Goal: Information Seeking & Learning: Learn about a topic

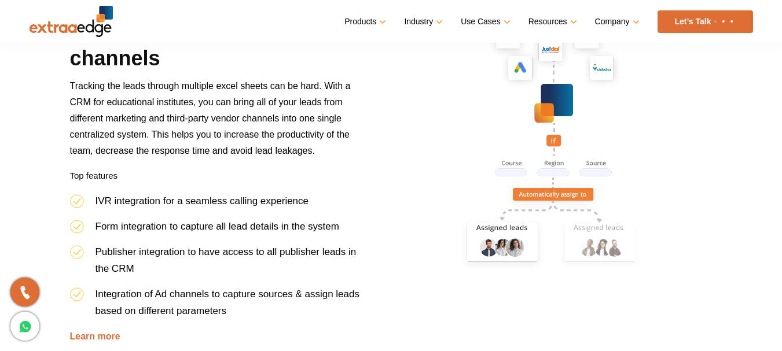
scroll to position [665, 0]
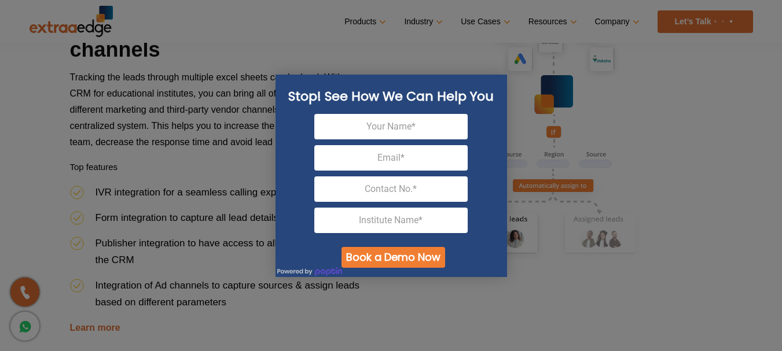
click at [184, 179] on div at bounding box center [391, 175] width 782 height 351
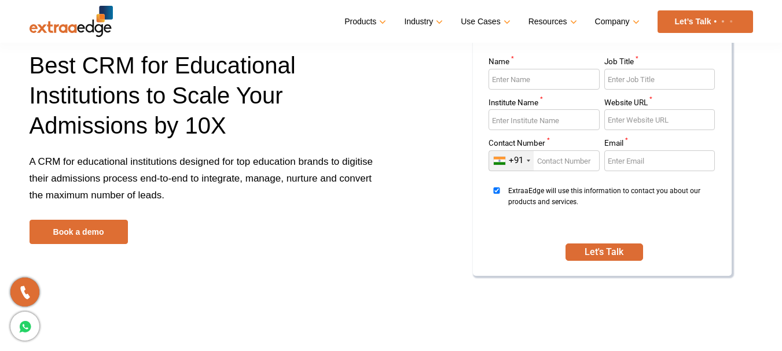
scroll to position [0, 0]
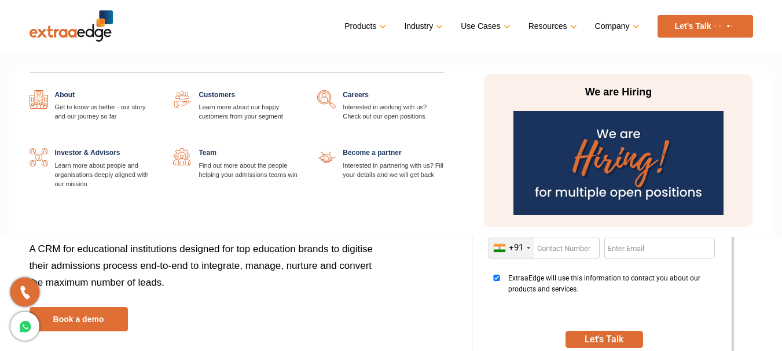
click at [629, 30] on link "Company" at bounding box center [616, 26] width 42 height 17
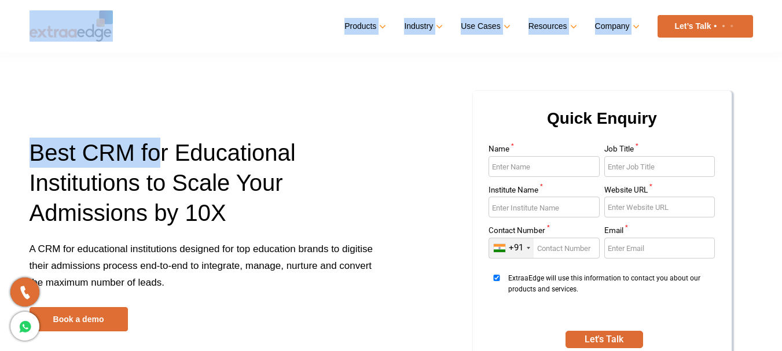
drag, startPoint x: 155, startPoint y: 58, endPoint x: 49, endPoint y: 17, distance: 113.8
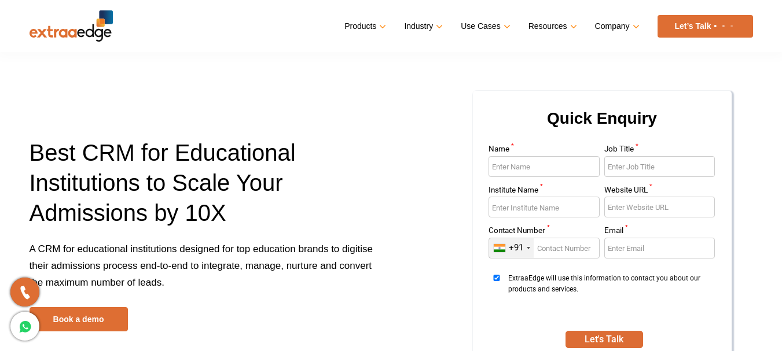
click at [383, 168] on div "Best CRM for Educational Institutions to Scale Your Admissions by 10X A CRM for…" at bounding box center [206, 235] width 370 height 194
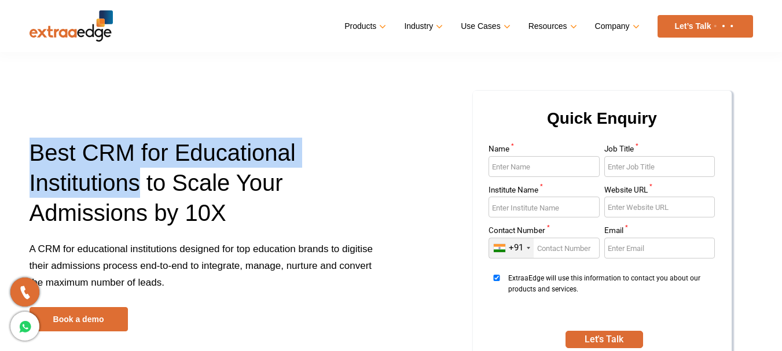
drag, startPoint x: 136, startPoint y: 189, endPoint x: 28, endPoint y: 157, distance: 112.8
click at [28, 157] on div "Best CRM for Educational Institutions to Scale Your Admissions by 10X A CRM for…" at bounding box center [206, 235] width 370 height 194
copy h1 "Best CRM for Educational Institutions"
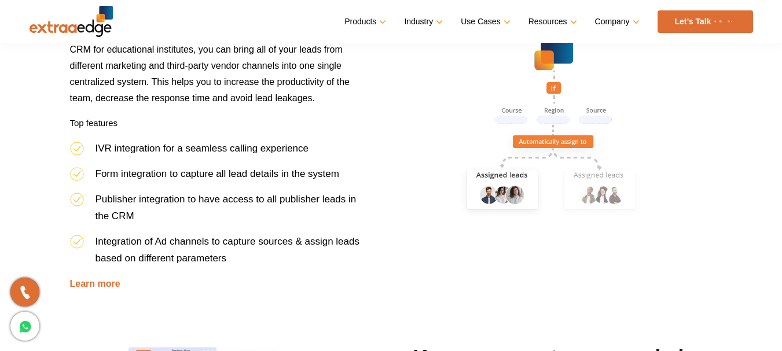
scroll to position [726, 0]
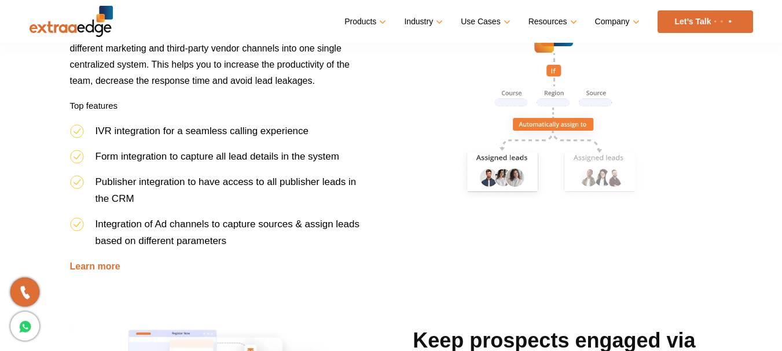
click at [99, 130] on li "IVR integration for a seamless calling experience" at bounding box center [219, 135] width 299 height 25
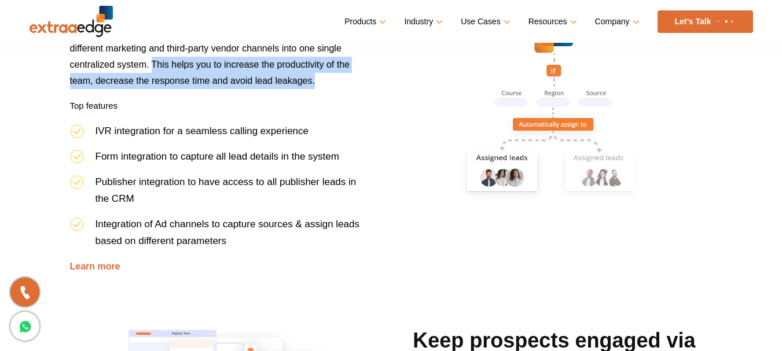
drag, startPoint x: 151, startPoint y: 64, endPoint x: 317, endPoint y: 78, distance: 166.1
click at [317, 78] on p "Tracking the leads through multiple excel sheets can be hard. With a CRM for ed…" at bounding box center [219, 53] width 299 height 90
copy p "This helps you to increase the productivity of the team, decrease the response …"
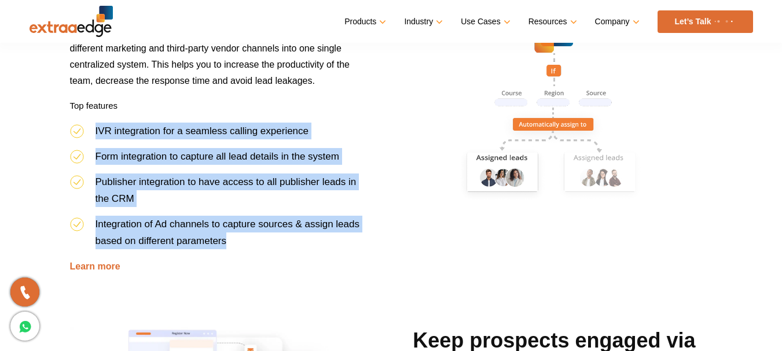
drag, startPoint x: 227, startPoint y: 242, endPoint x: 94, endPoint y: 134, distance: 170.7
click at [94, 134] on ul "IVR integration for a seamless calling experience Form integration to capture a…" at bounding box center [219, 190] width 299 height 135
copy ul "IVR integration for a seamless calling experience Form integration to capture a…"
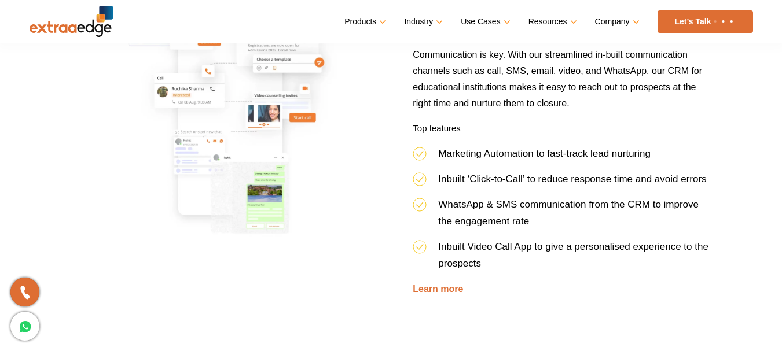
scroll to position [1094, 0]
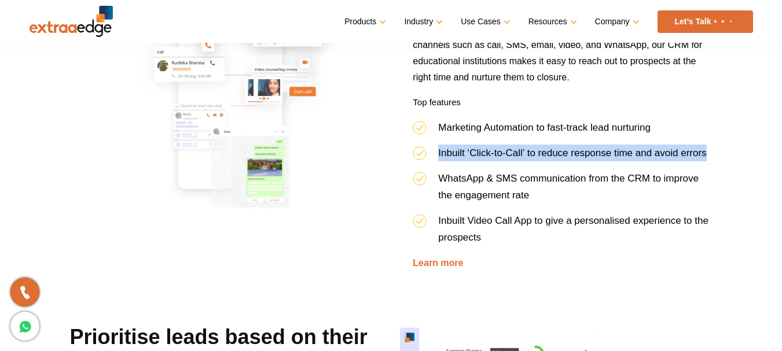
drag, startPoint x: 707, startPoint y: 154, endPoint x: 438, endPoint y: 167, distance: 270.0
click at [438, 167] on li "Inbuilt ‘Click-to-Call’ to reduce response time and avoid errors" at bounding box center [562, 157] width 299 height 25
copy li "Inbuilt ‘Click-to-Call’ to reduce response time and avoid errors"
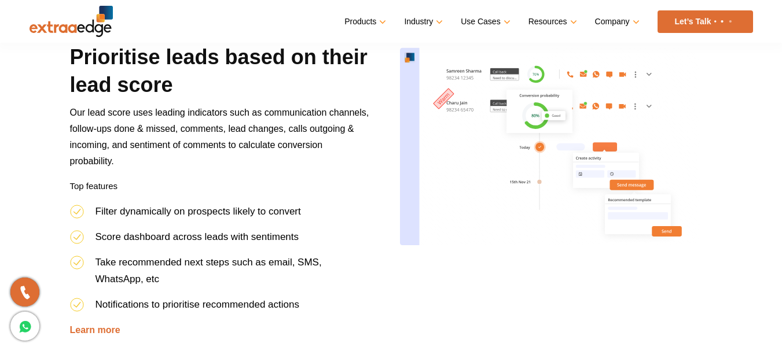
scroll to position [1418, 0]
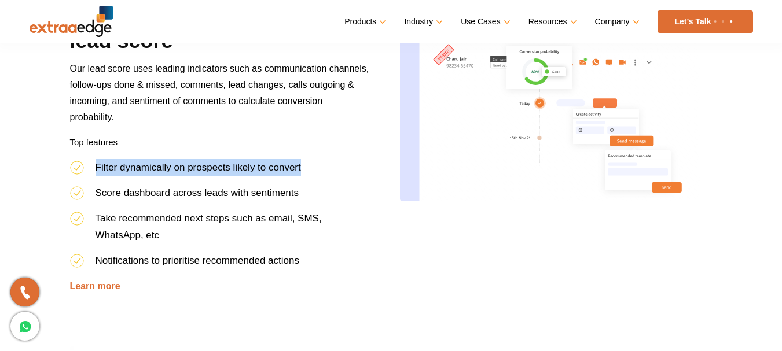
drag, startPoint x: 302, startPoint y: 167, endPoint x: 93, endPoint y: 174, distance: 208.5
click at [93, 174] on li "Filter dynamically on prospects likely to convert" at bounding box center [219, 171] width 299 height 25
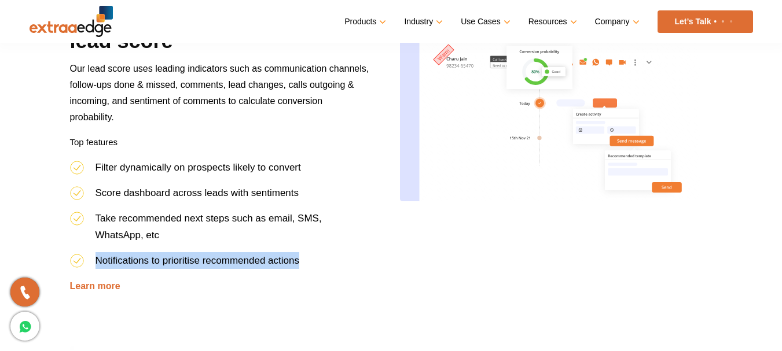
drag, startPoint x: 298, startPoint y: 261, endPoint x: 96, endPoint y: 268, distance: 202.1
click at [96, 268] on li "Notifications to prioritise recommended actions" at bounding box center [219, 264] width 299 height 25
drag, startPoint x: 301, startPoint y: 262, endPoint x: 94, endPoint y: 267, distance: 207.3
click at [94, 267] on li "Notifications to prioritise recommended actions" at bounding box center [219, 264] width 299 height 25
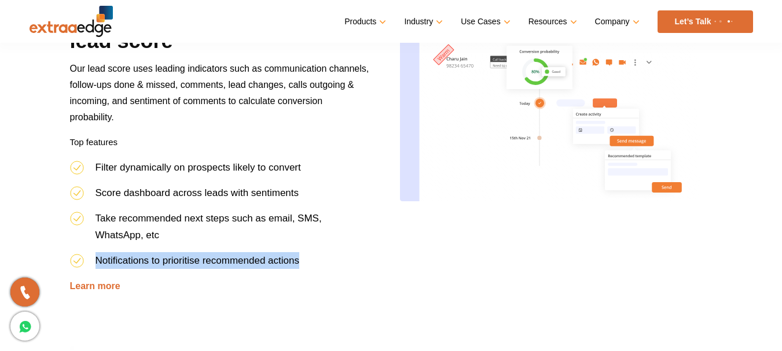
copy li "Notifications to prioritise recommended actions"
